Goal: Transaction & Acquisition: Obtain resource

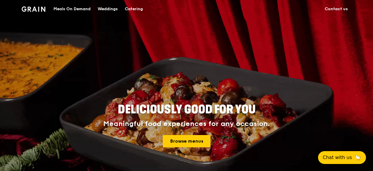
click at [77, 7] on div "Meals On Demand" at bounding box center [71, 9] width 37 height 18
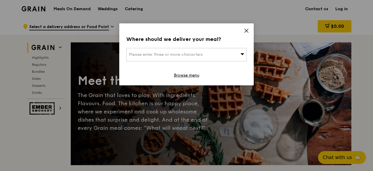
click at [245, 55] on div "Please enter three or more characters" at bounding box center [186, 54] width 120 height 13
click at [245, 55] on input "search" at bounding box center [187, 54] width 120 height 13
click at [221, 56] on input "search" at bounding box center [187, 54] width 120 height 13
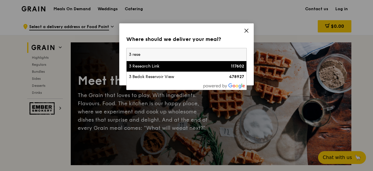
type input "3 rese"
click at [161, 70] on li "3 Research Link 117602" at bounding box center [187, 66] width 120 height 11
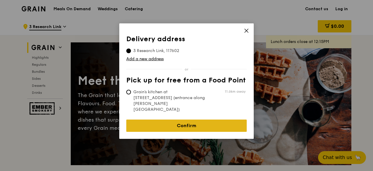
click at [200, 120] on link "Confirm" at bounding box center [186, 126] width 120 height 12
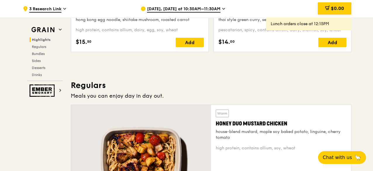
scroll to position [380, 0]
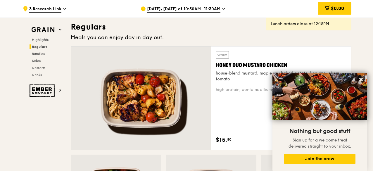
click at [351, 53] on div "Warm Honey Duo Mustard Chicken house-blend mustard, maple soy baked potato, lin…" at bounding box center [211, 98] width 281 height 104
click at [361, 79] on icon at bounding box center [361, 80] width 4 height 4
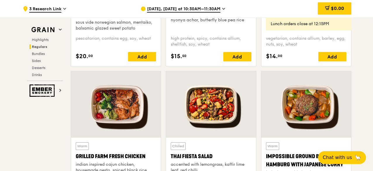
scroll to position [672, 0]
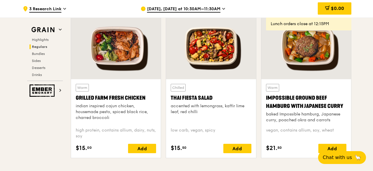
drag, startPoint x: 113, startPoint y: 117, endPoint x: 74, endPoint y: 106, distance: 40.4
click at [74, 106] on div "Warm Grilled Farm Fresh Chicken indian inspired cajun chicken, housemade pesto,…" at bounding box center [116, 118] width 90 height 79
copy div "indian inspired cajun chicken, housemade pesto, spiced black rice, charred broc…"
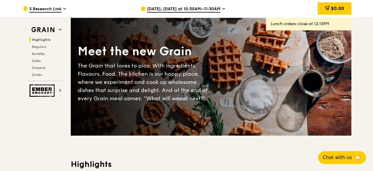
scroll to position [0, 0]
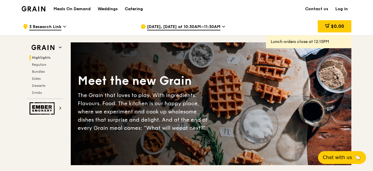
click at [132, 8] on div "Catering" at bounding box center [134, 9] width 18 height 18
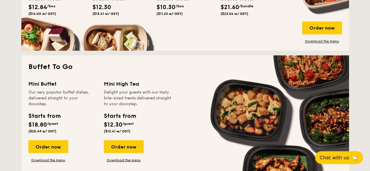
scroll to position [380, 0]
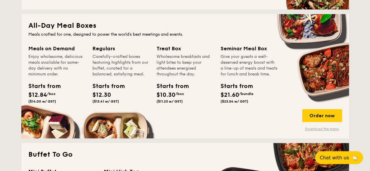
click at [320, 129] on link "Download the menu" at bounding box center [322, 129] width 40 height 5
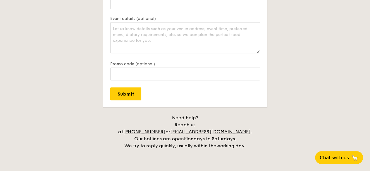
scroll to position [1111, 0]
